Goal: Information Seeking & Learning: Learn about a topic

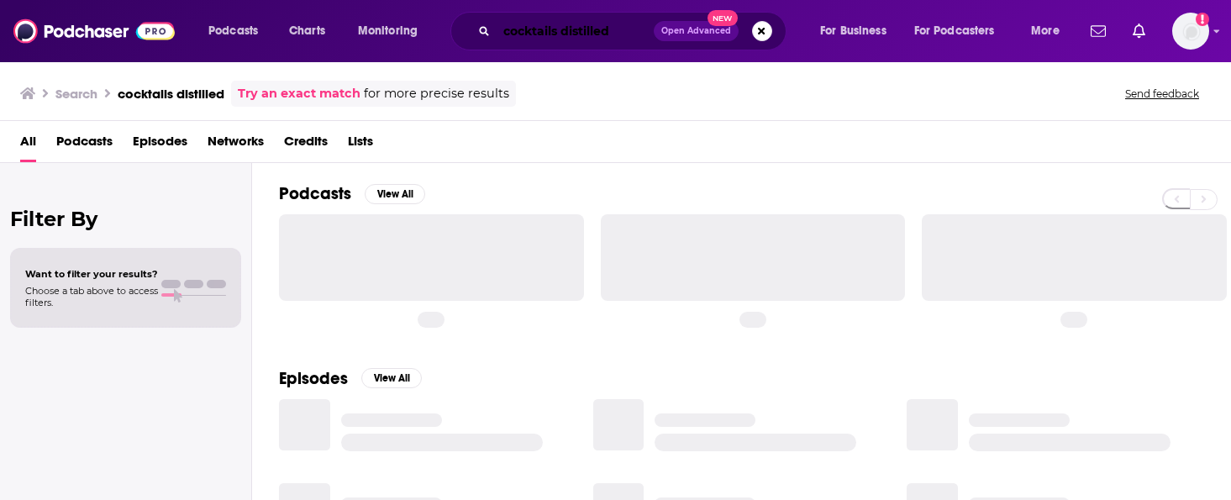
click at [526, 32] on input "cocktails distilled" at bounding box center [574, 31] width 157 height 27
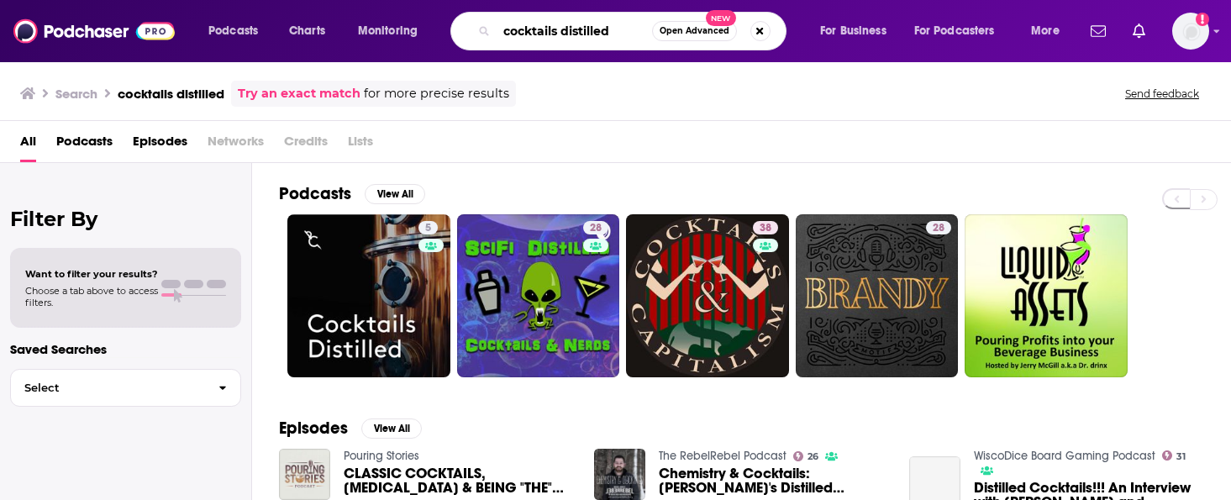
click at [526, 32] on input "cocktails distilled" at bounding box center [573, 31] width 155 height 27
type input "Failure Factor"
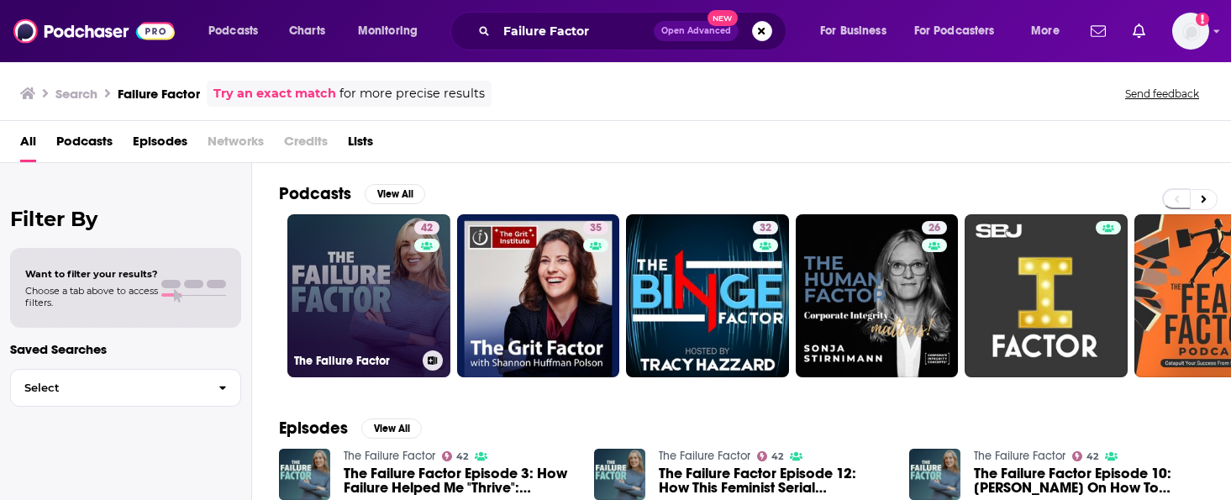
click at [387, 288] on link "42 The Failure Factor" at bounding box center [368, 295] width 163 height 163
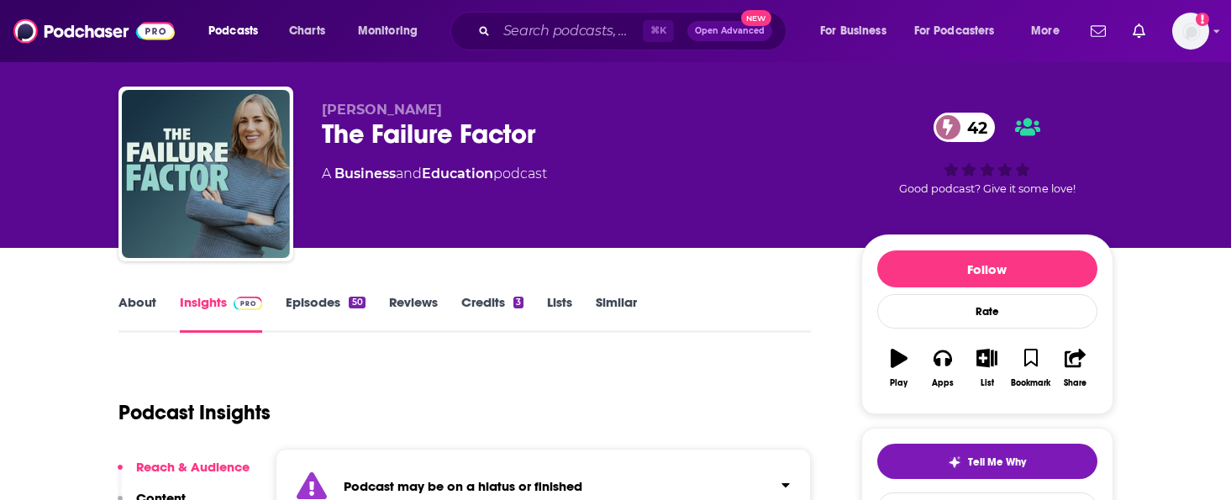
scroll to position [22, 0]
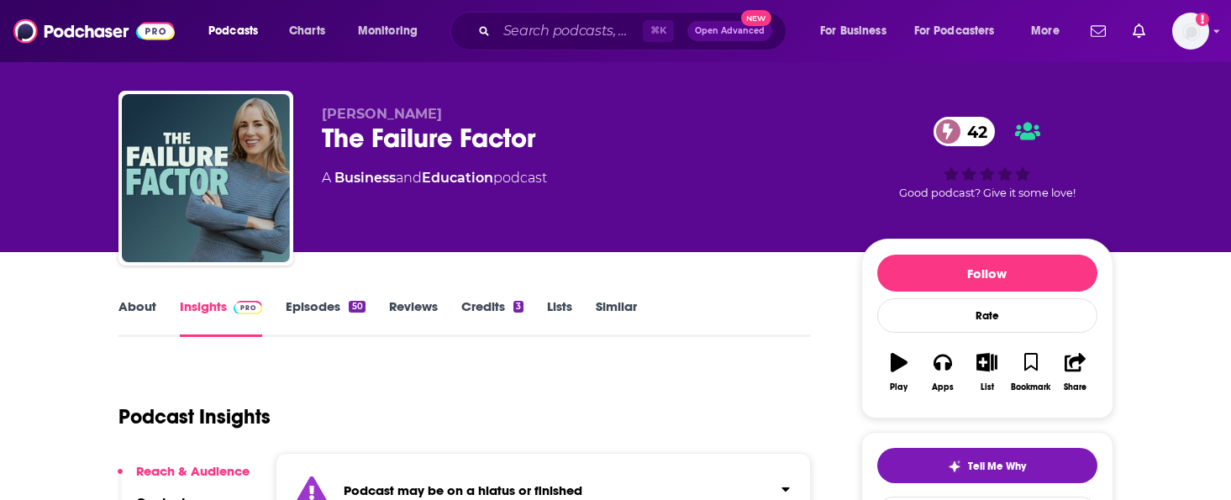
click at [330, 302] on link "Episodes 50" at bounding box center [325, 317] width 79 height 39
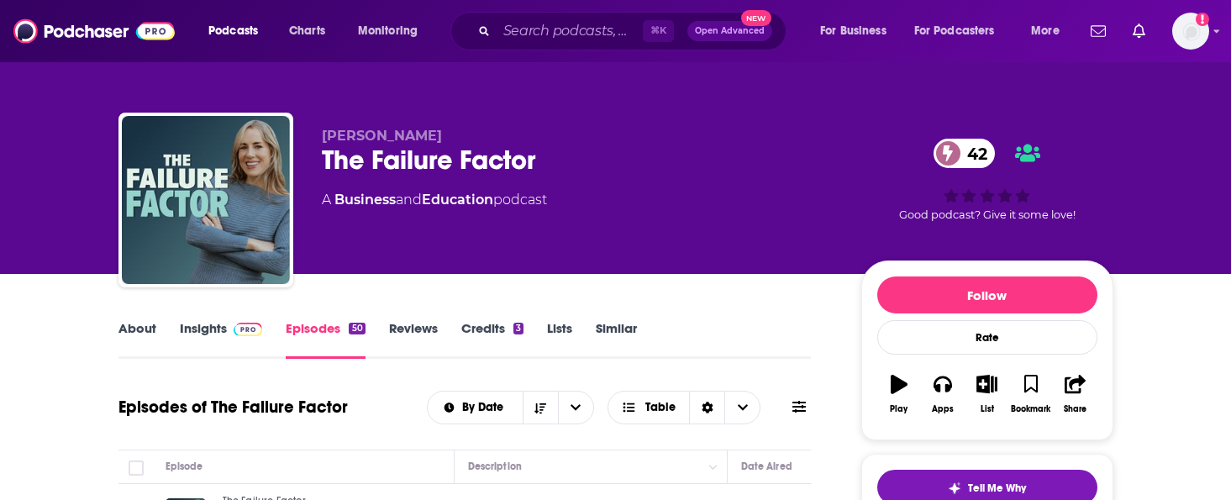
click at [333, 322] on link "Episodes 50" at bounding box center [325, 339] width 79 height 39
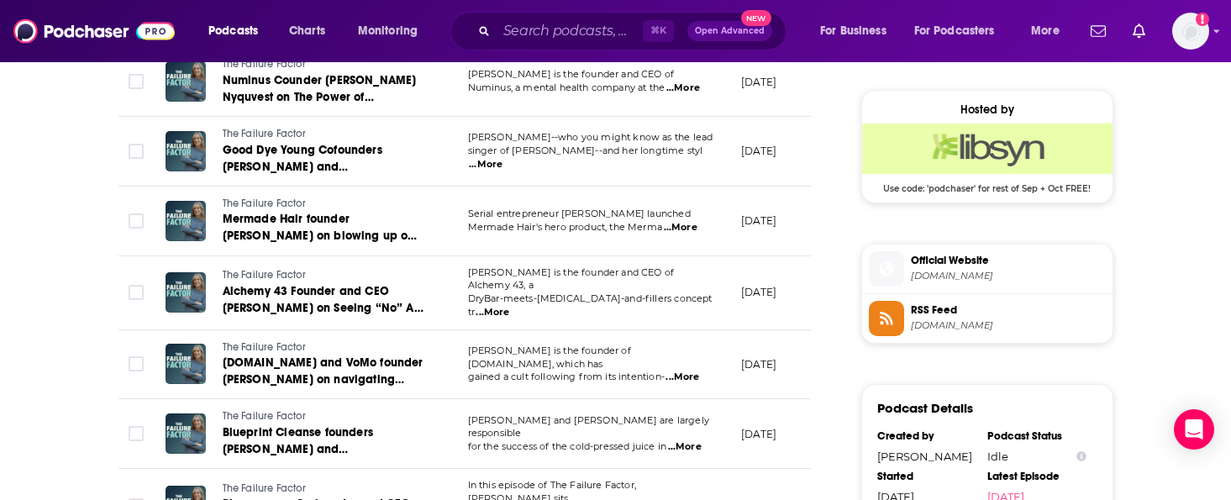
scroll to position [1222, 0]
